Goal: Task Accomplishment & Management: Use online tool/utility

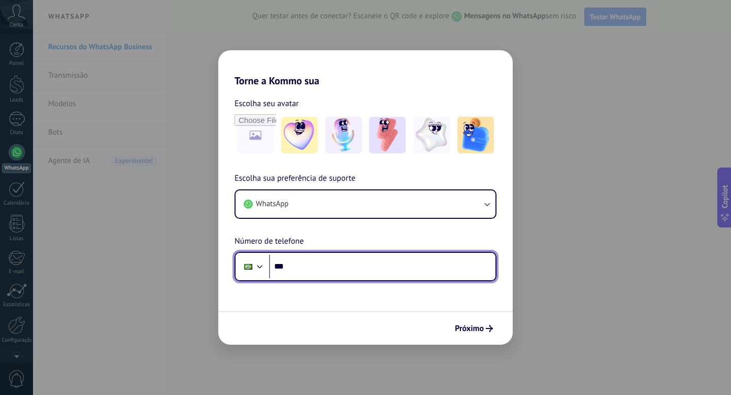
click at [337, 270] on input "***" at bounding box center [382, 266] width 226 height 23
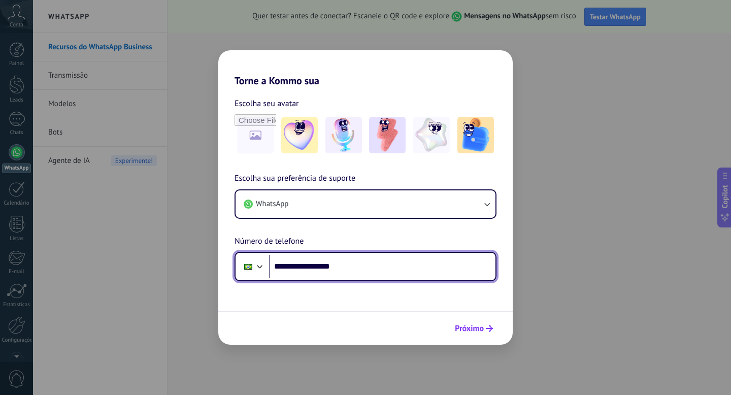
type input "**********"
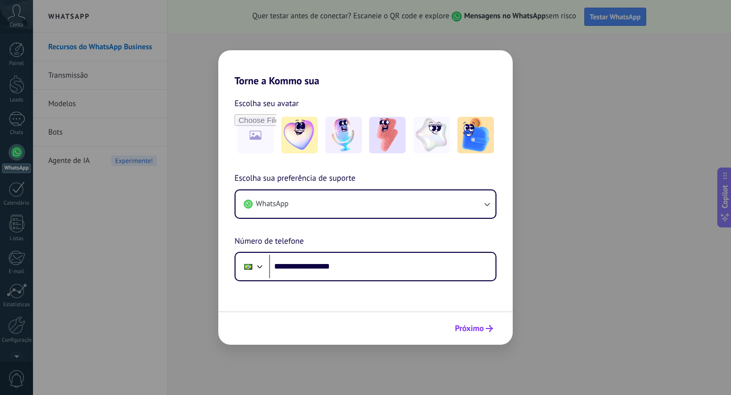
click at [479, 330] on span "Próximo" at bounding box center [469, 328] width 29 height 7
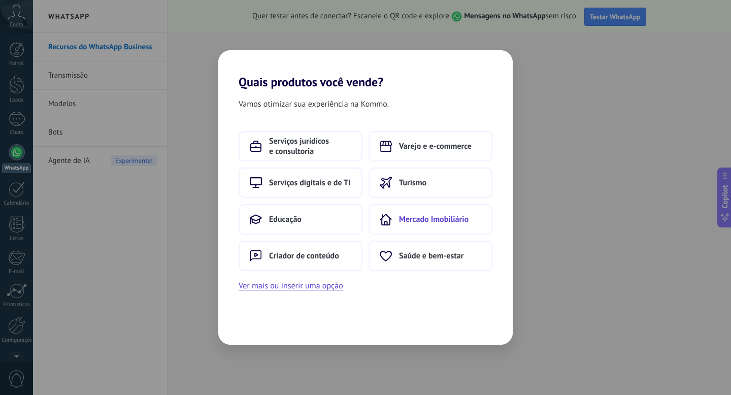
click at [445, 217] on span "Mercado Imobiliário" at bounding box center [433, 219] width 69 height 10
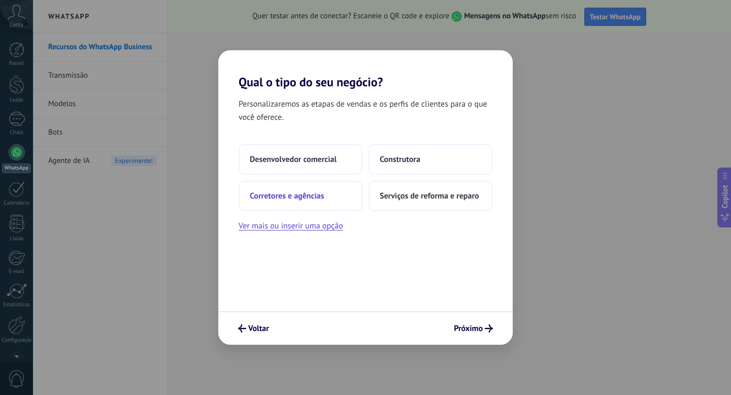
click at [310, 189] on button "Corretores e agências" at bounding box center [300, 196] width 124 height 30
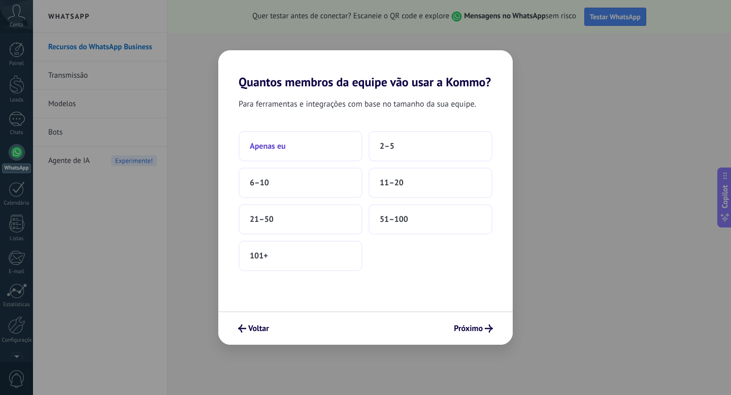
click at [306, 149] on button "Apenas eu" at bounding box center [300, 146] width 124 height 30
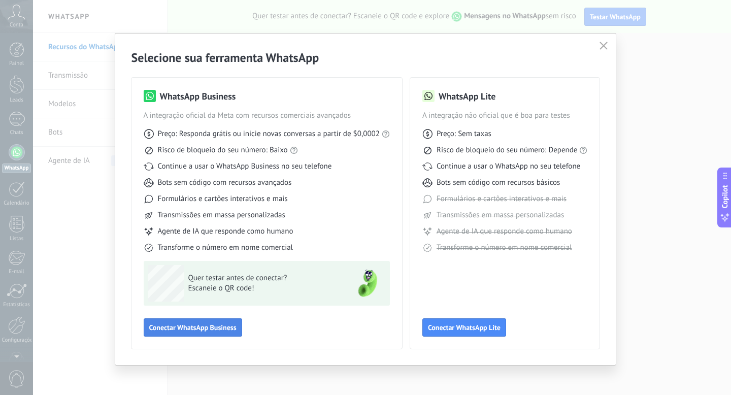
click at [217, 326] on span "Conectar WhatsApp Business" at bounding box center [192, 327] width 87 height 7
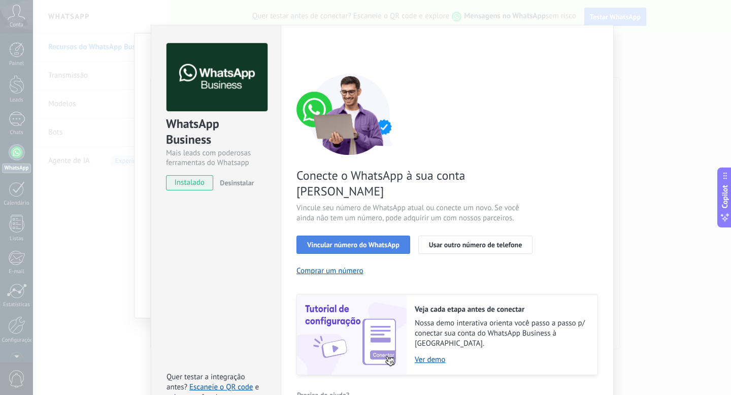
scroll to position [24, 0]
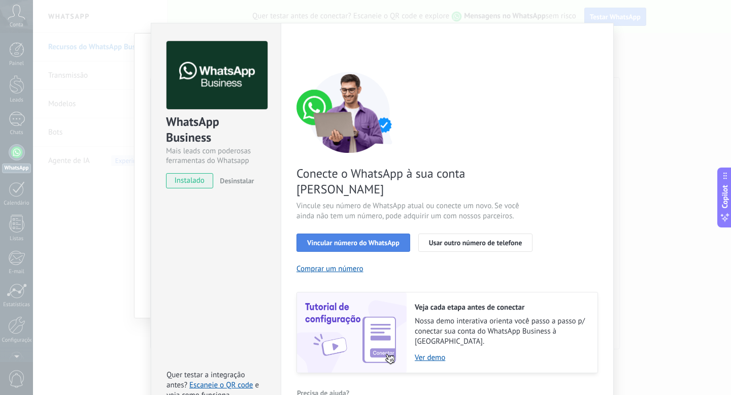
click at [354, 233] on button "Vincular número do WhatsApp" at bounding box center [353, 242] width 114 height 18
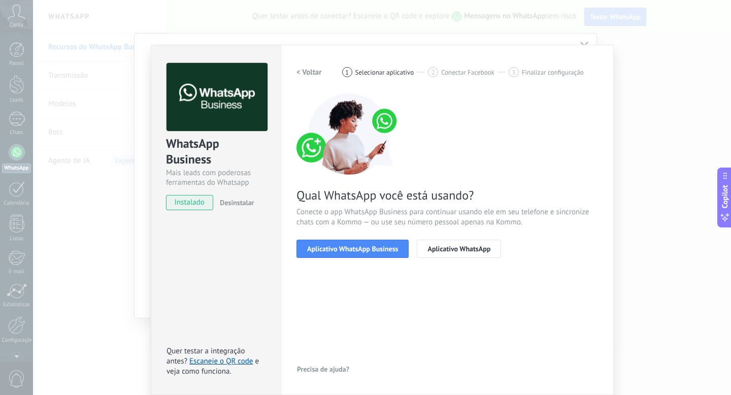
scroll to position [2, 0]
click at [350, 250] on span "Aplicativo WhatsApp Business" at bounding box center [352, 248] width 91 height 7
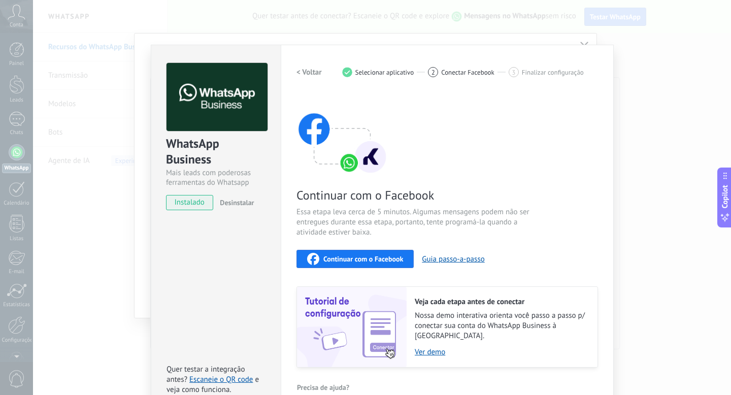
scroll to position [12, 0]
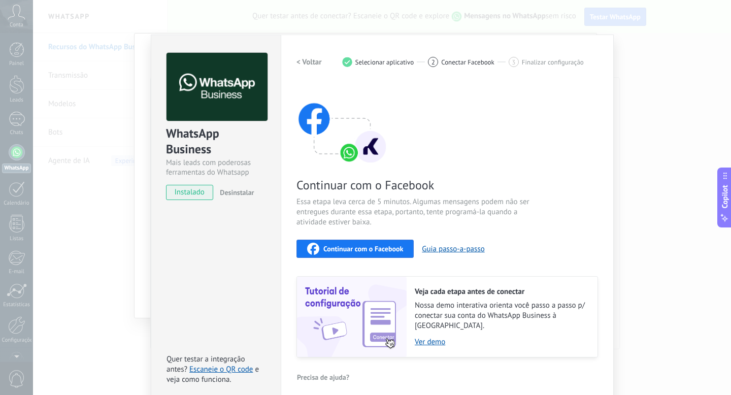
click at [332, 257] on button "Continuar com o Facebook" at bounding box center [354, 248] width 117 height 18
click at [653, 115] on div "WhatsApp Business Mais leads com poderosas ferramentas do Whatsapp instalado De…" at bounding box center [382, 197] width 698 height 395
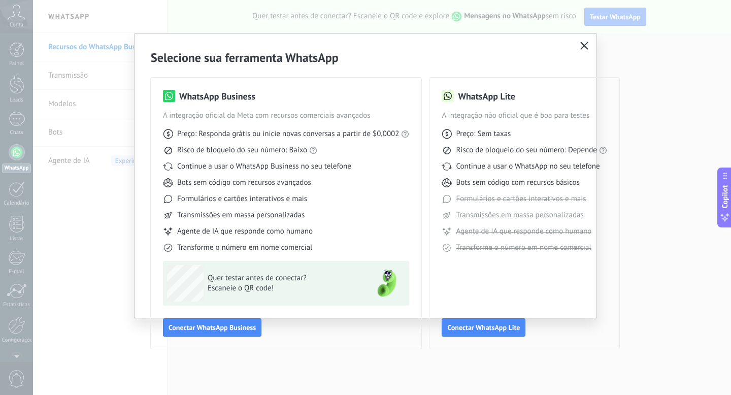
scroll to position [0, 0]
click at [583, 48] on icon "button" at bounding box center [584, 46] width 8 height 8
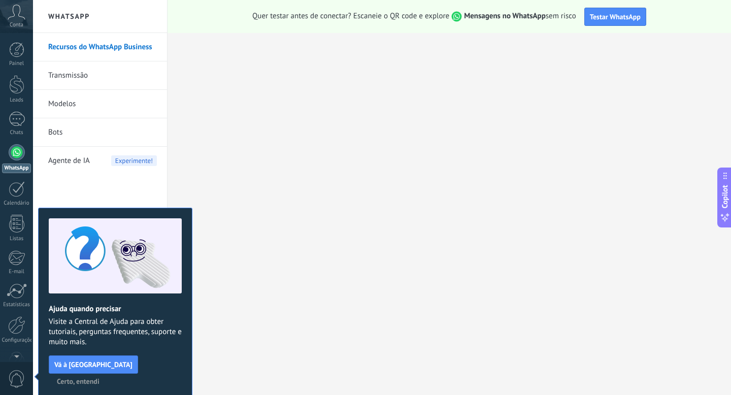
click at [99, 377] on span "Certo, entendi" at bounding box center [78, 380] width 43 height 7
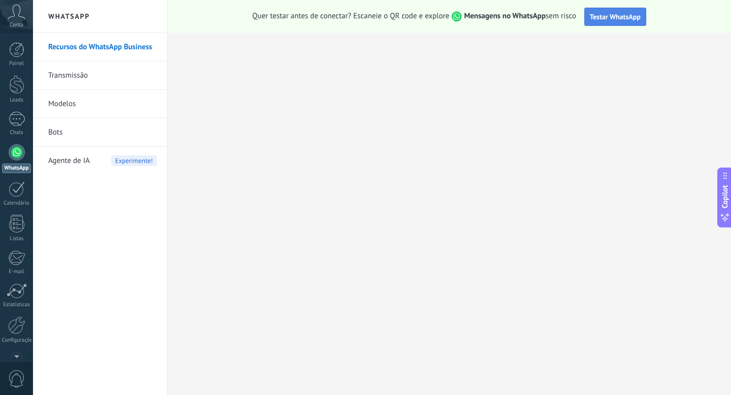
click at [616, 21] on button "Testar WhatsApp" at bounding box center [615, 17] width 62 height 18
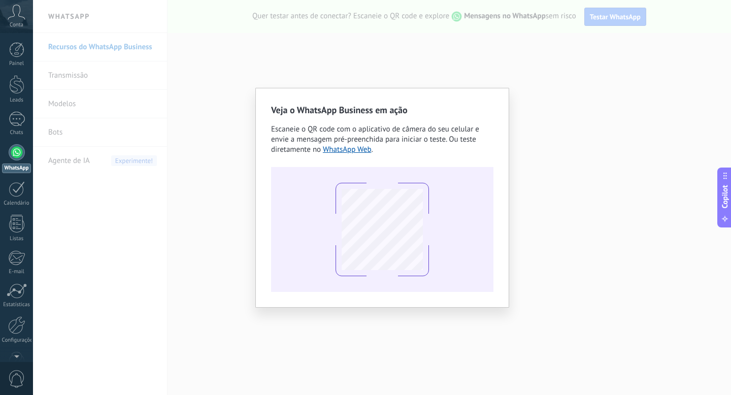
click at [394, 61] on div "Veja o WhatsApp Business em ação Escaneie o QR code com o aplicativo de câmera …" at bounding box center [382, 197] width 698 height 395
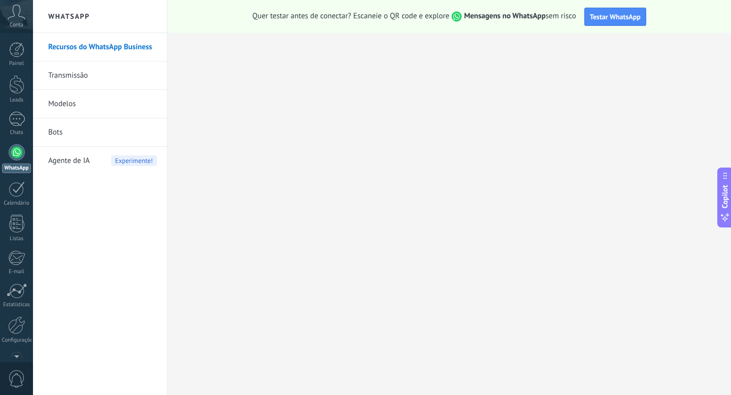
click at [17, 156] on div at bounding box center [17, 152] width 16 height 16
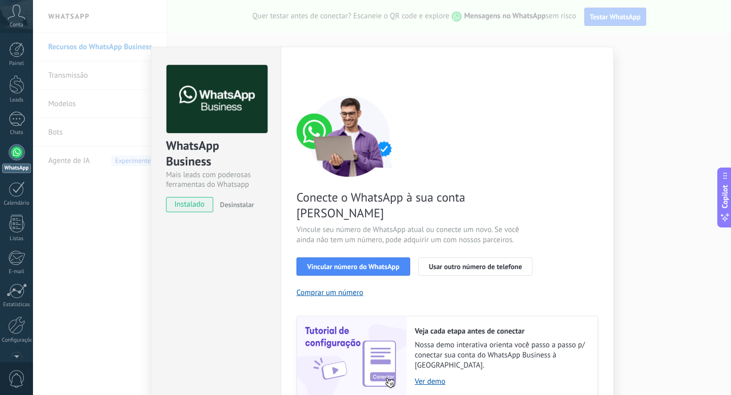
scroll to position [24, 0]
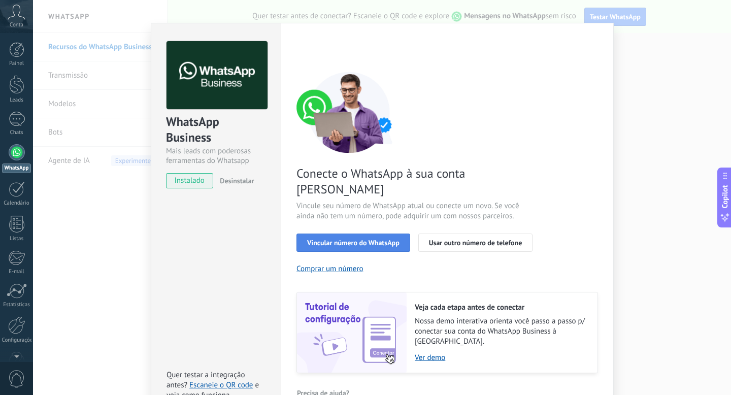
click at [337, 239] on span "Vincular número do WhatsApp" at bounding box center [353, 242] width 92 height 7
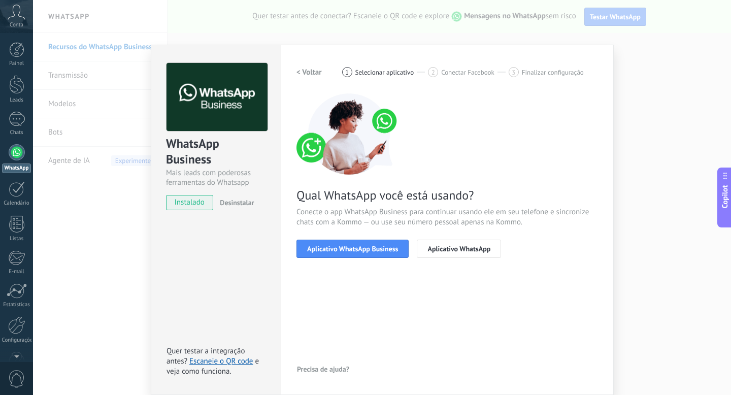
click at [119, 180] on div "WhatsApp Business Mais leads com poderosas ferramentas do Whatsapp instalado De…" at bounding box center [382, 197] width 698 height 395
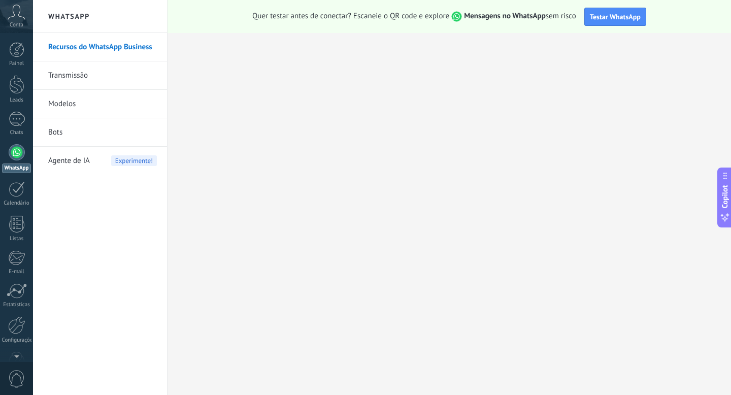
scroll to position [0, 0]
